Goal: Transaction & Acquisition: Purchase product/service

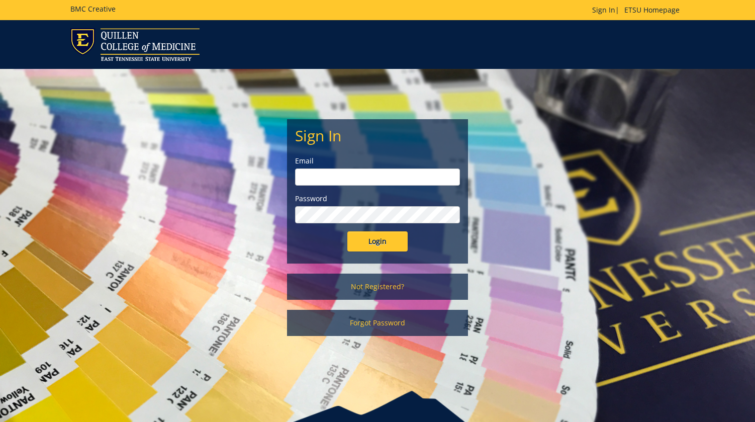
type input "[EMAIL_ADDRESS][DOMAIN_NAME]"
click at [391, 245] on input "Login" at bounding box center [377, 241] width 60 height 20
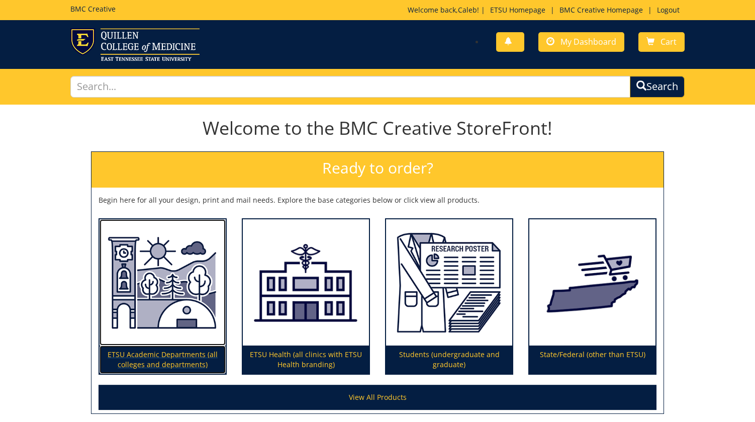
click at [142, 270] on img at bounding box center [162, 282] width 126 height 127
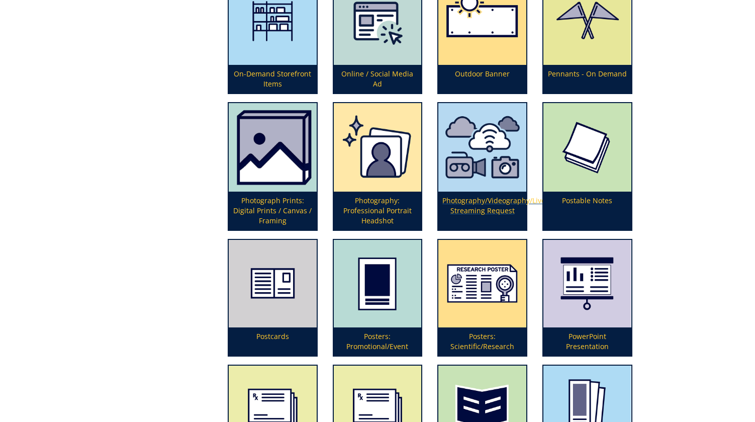
scroll to position [2178, 0]
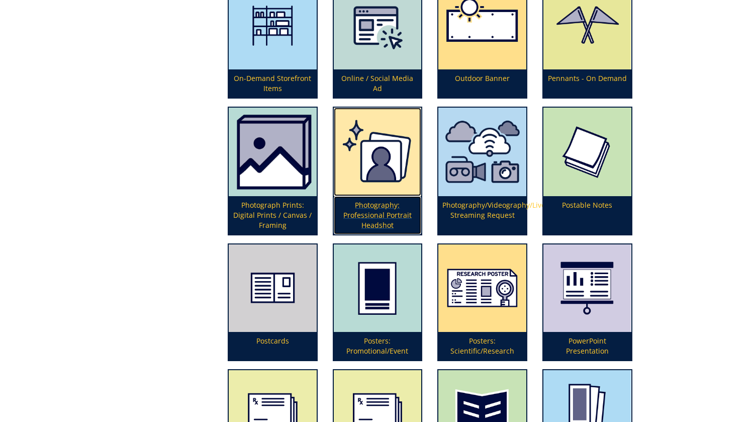
click at [379, 213] on p "Photography: Professional Portrait Headshot" at bounding box center [378, 215] width 88 height 38
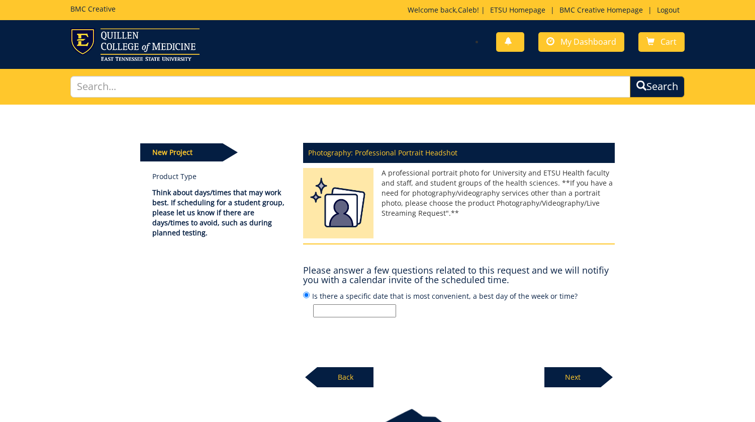
scroll to position [5, 0]
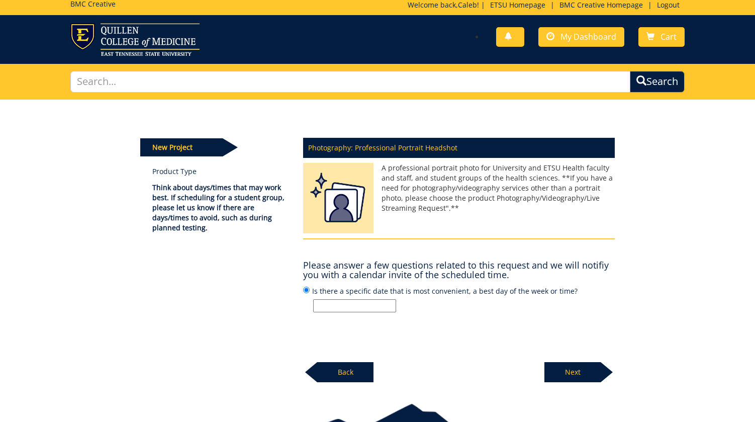
click at [372, 310] on input "Is there a specific date that is most convenient, a best day of the week or tim…" at bounding box center [354, 305] width 83 height 13
click at [372, 304] on input "Is there a specific date that is most convenient, a best day of the week or tim…" at bounding box center [354, 305] width 83 height 13
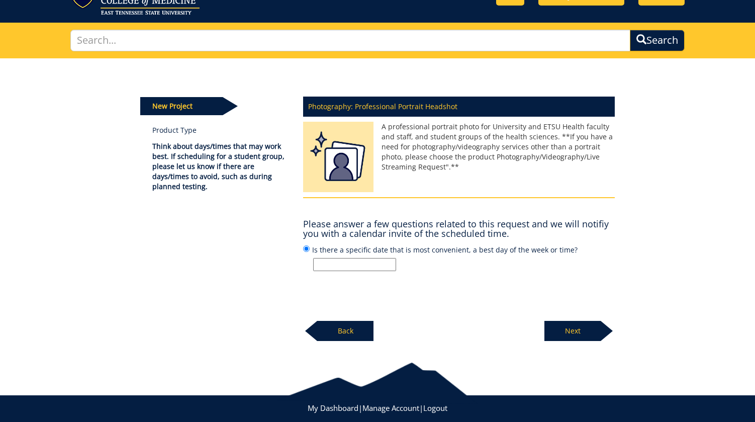
scroll to position [67, 0]
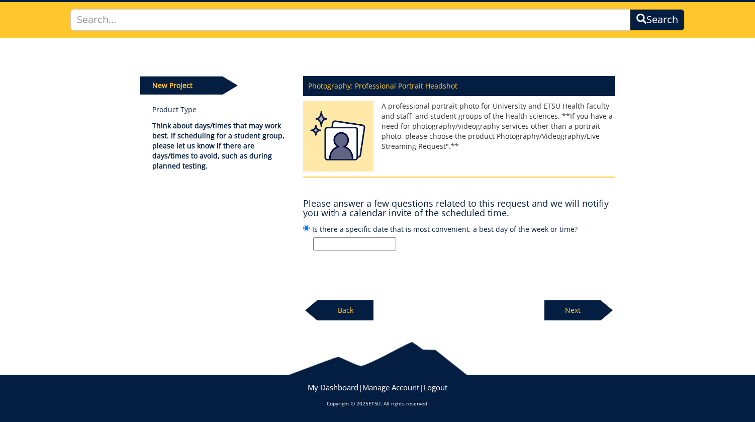
click at [386, 242] on input "Is there a specific date that is most convenient, a best day of the week or tim…" at bounding box center [354, 243] width 83 height 13
click at [382, 247] on input "Is there a specific date that is most convenient, a best day of the week or tim…" at bounding box center [354, 243] width 83 height 13
type input "W"
type input "No"
click at [585, 303] on p "Next" at bounding box center [572, 310] width 56 height 20
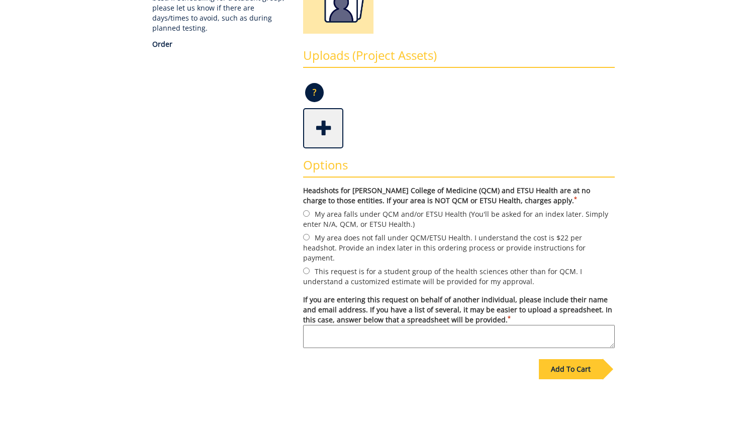
scroll to position [206, 0]
click at [359, 242] on label "My area does not fall under QCM/ETSU Health. I understand the cost is $22 per h…" at bounding box center [459, 246] width 312 height 31
click at [310, 240] on input "My area does not fall under QCM/ETSU Health. I understand the cost is $22 per h…" at bounding box center [306, 236] width 7 height 7
radio input "true"
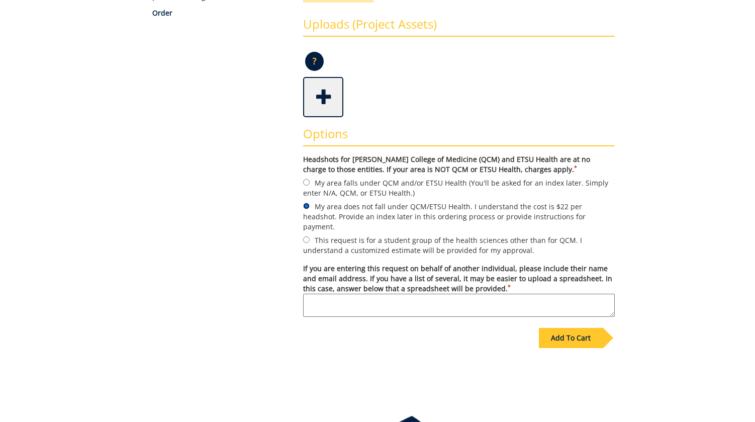
scroll to position [239, 0]
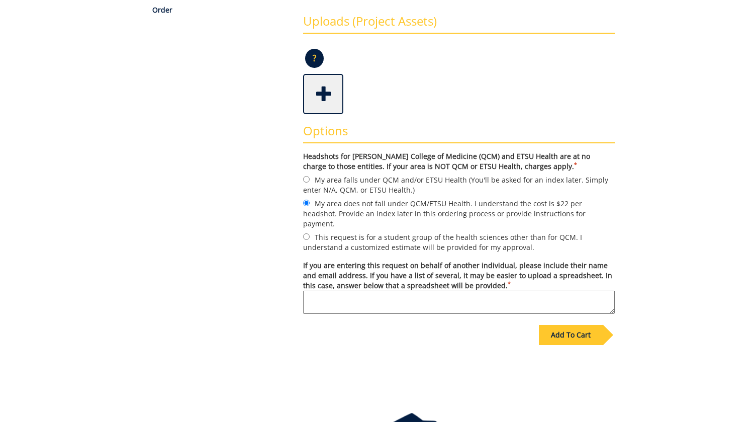
click at [581, 290] on textarea "If you are entering this request on behalf of another individual, please includ…" at bounding box center [459, 301] width 312 height 23
click at [577, 290] on textarea "If you are entering this request on behalf of another individual, please includ…" at bounding box center [459, 301] width 312 height 23
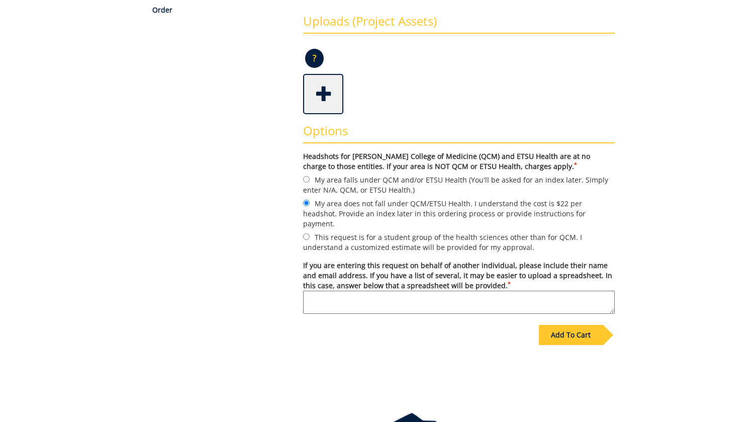
click at [577, 290] on textarea "If you are entering this request on behalf of another individual, please includ…" at bounding box center [459, 301] width 312 height 23
type textarea "Beth Nunez, nunezb@etsu.edu"
click at [581, 327] on div "Add To Cart" at bounding box center [571, 335] width 64 height 20
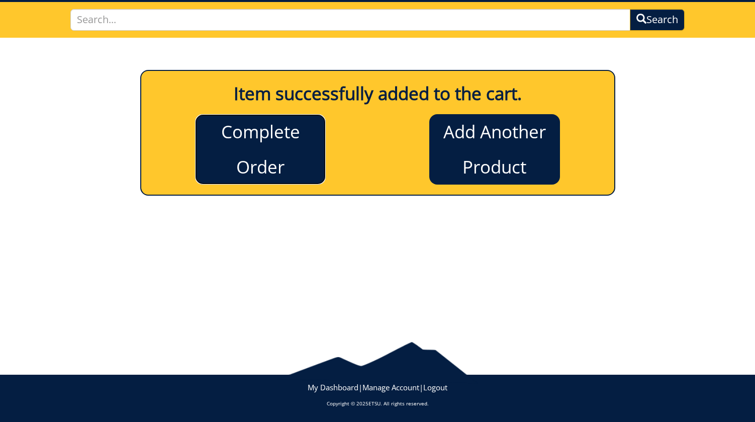
click at [262, 143] on link "Complete Order" at bounding box center [260, 149] width 131 height 70
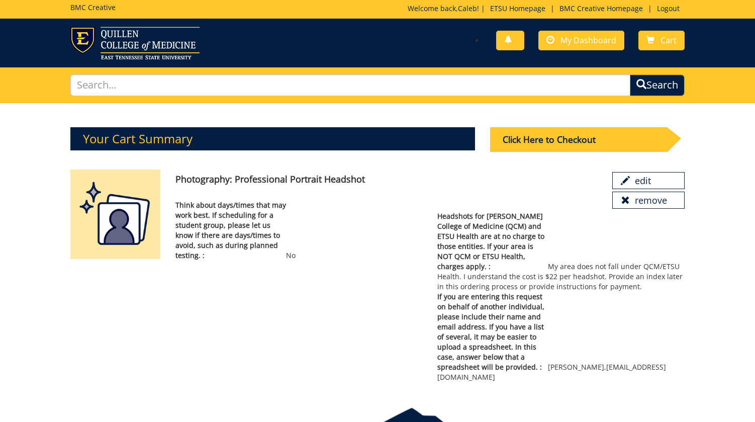
scroll to position [3, 0]
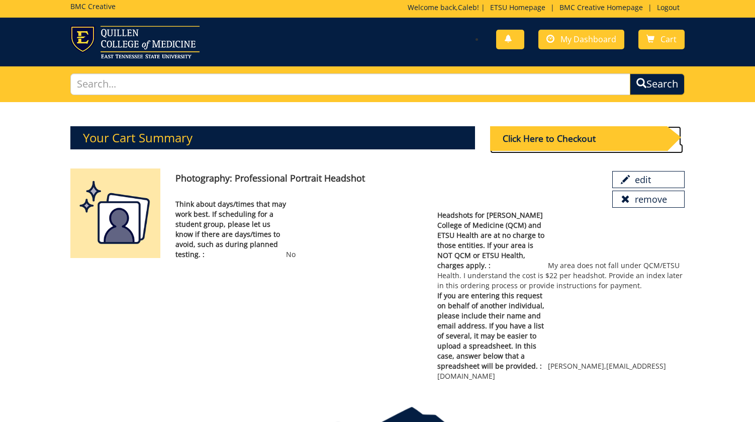
click at [568, 142] on div "Click Here to Checkout" at bounding box center [578, 138] width 177 height 25
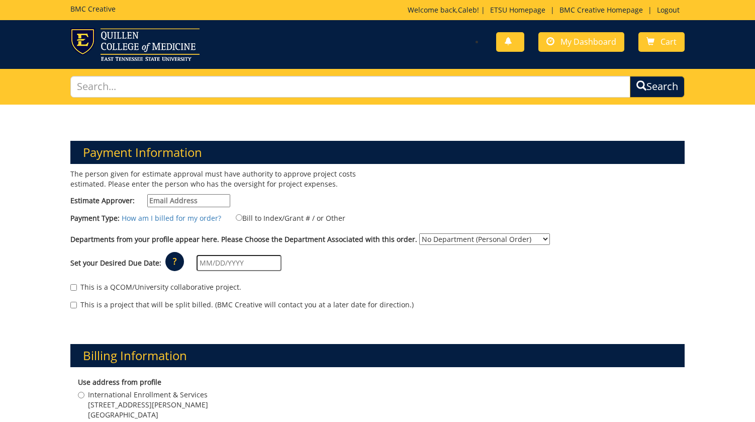
click at [192, 202] on input "Estimate Approver:" at bounding box center [188, 200] width 83 height 13
type input "bennettcb@etsu.edu"
click at [236, 216] on input "Bill to Index/Grant # / or Other" at bounding box center [239, 217] width 7 height 7
radio input "true"
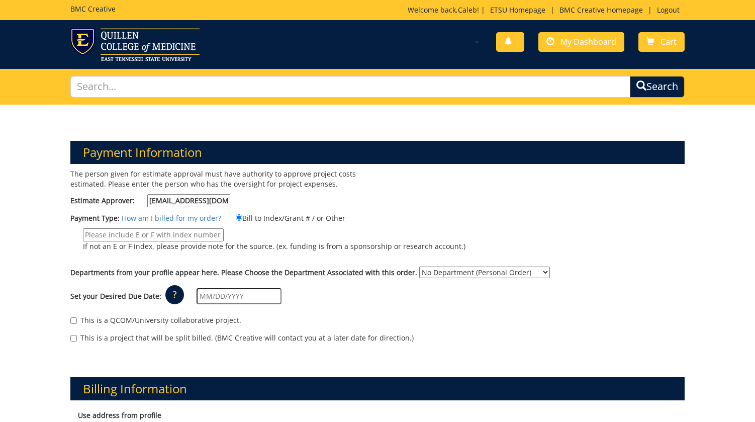
click at [178, 232] on input "If not an E or F index, please provide note for the source. (ex. funding is fro…" at bounding box center [153, 234] width 141 height 13
type input "E40042"
click at [438, 268] on select "No Department (Personal Order) Admissions International Enrollment & Services" at bounding box center [484, 272] width 131 height 12
select select "286"
click at [209, 299] on input "text" at bounding box center [238, 296] width 85 height 16
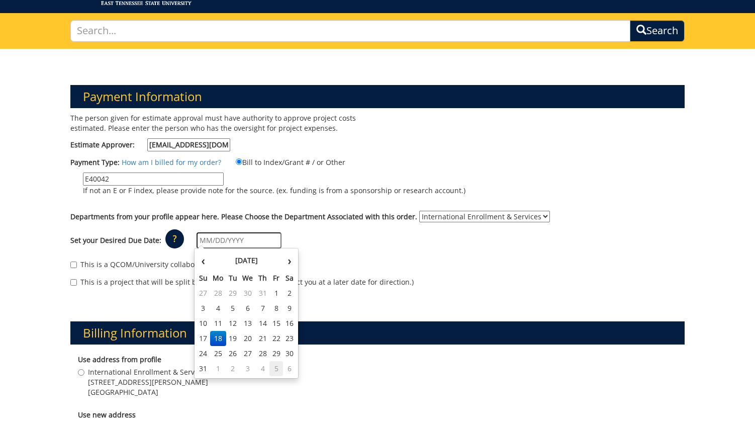
scroll to position [57, 0]
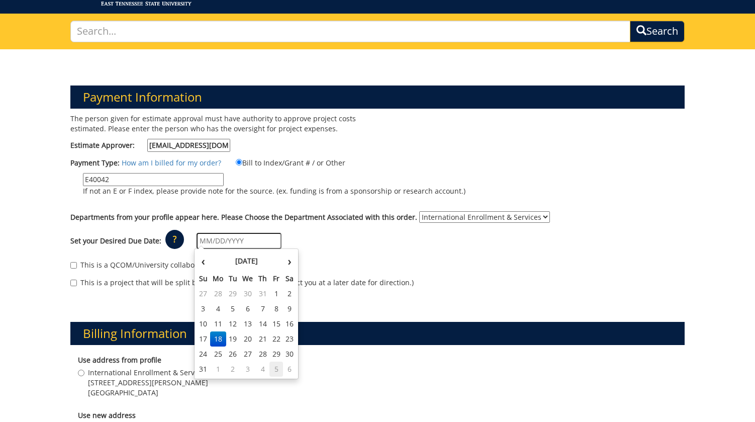
click at [274, 372] on td "5" at bounding box center [276, 368] width 14 height 15
type input "09/05/2025"
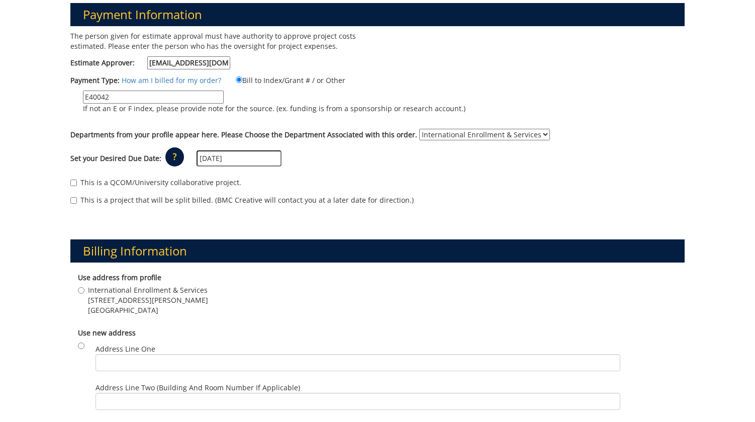
scroll to position [137, 0]
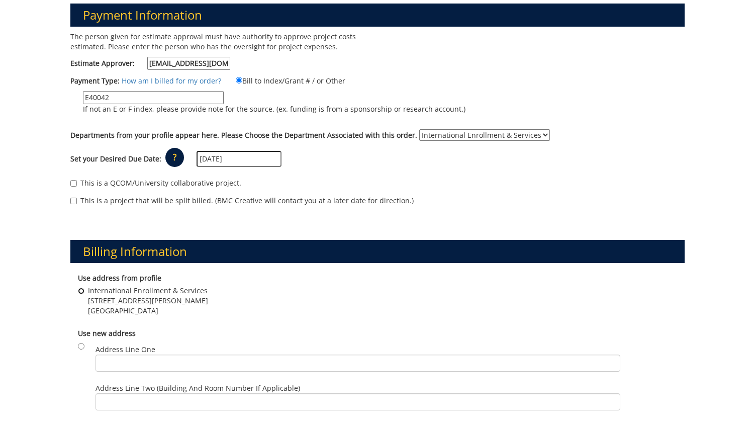
click at [82, 292] on input "International Enrollment & Services 310 South Dossett Drive Johnson City , TN 3…" at bounding box center [81, 290] width 7 height 7
radio input "true"
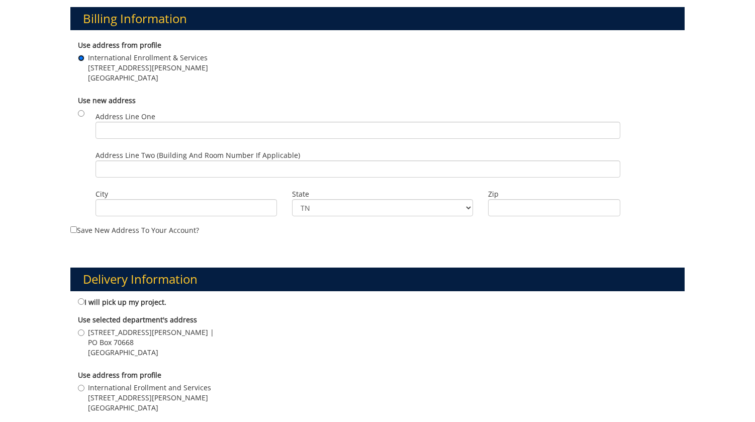
scroll to position [431, 0]
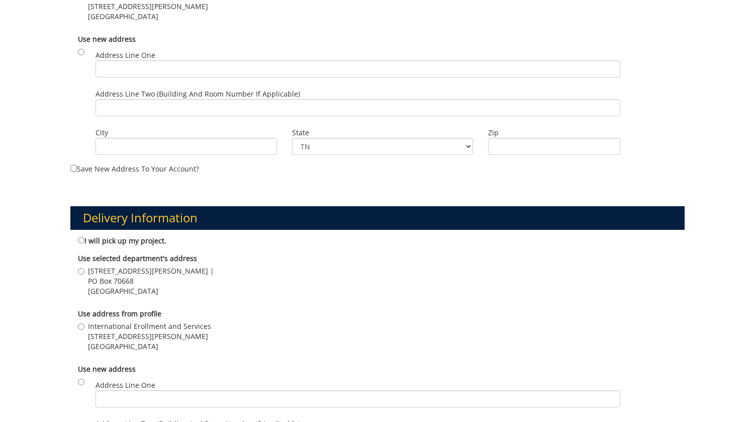
click at [85, 322] on label "International Erollment and Services 310 S. Dossett Drive, PO Box 70668 Johnson…" at bounding box center [144, 336] width 133 height 30
click at [84, 323] on input "International Erollment and Services 310 S. Dossett Drive, PO Box 70668 Johnson…" at bounding box center [81, 326] width 7 height 7
radio input "true"
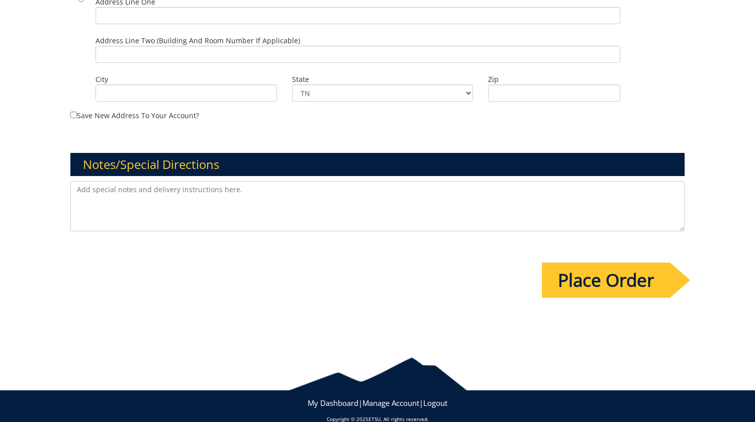
scroll to position [817, 0]
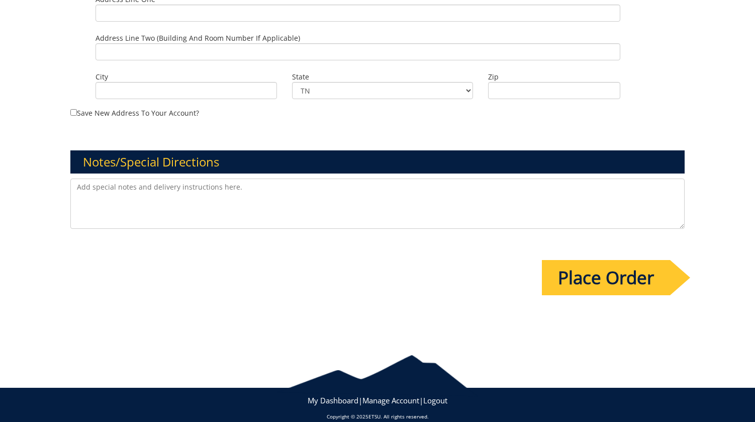
click at [610, 283] on input "Place Order" at bounding box center [606, 277] width 128 height 35
